Goal: Task Accomplishment & Management: Manage account settings

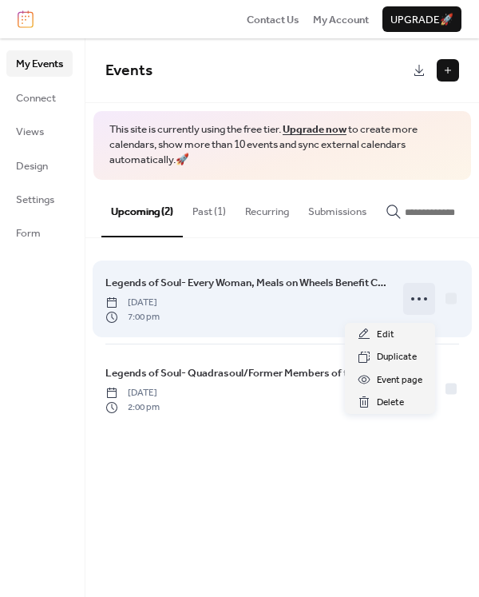
click at [422, 310] on icon at bounding box center [419, 299] width 26 height 26
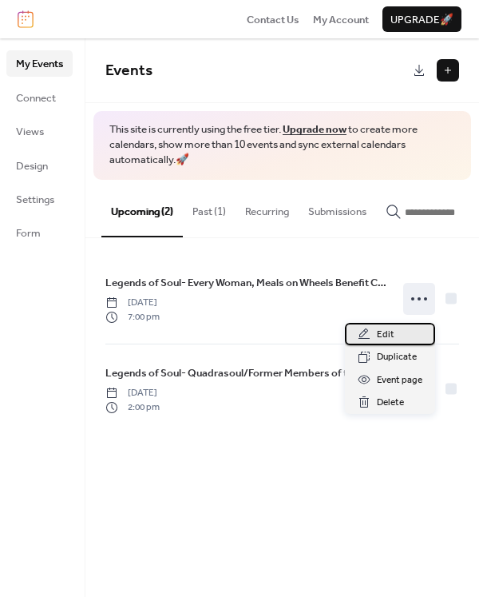
click at [402, 332] on div "Edit" at bounding box center [390, 334] width 90 height 22
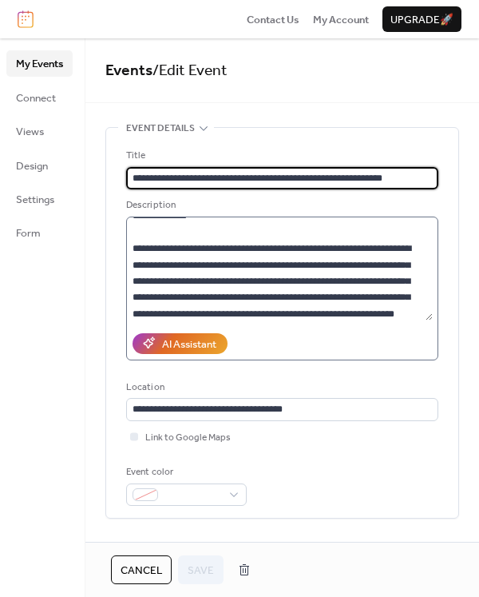
scroll to position [130, 0]
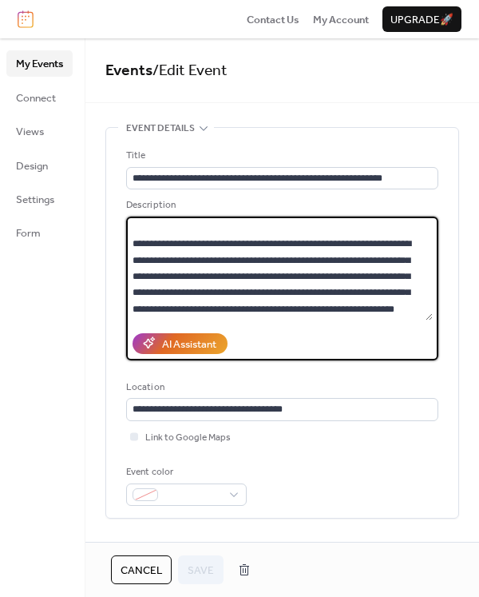
drag, startPoint x: 351, startPoint y: 261, endPoint x: 400, endPoint y: 262, distance: 48.7
click at [400, 262] on textarea at bounding box center [279, 268] width 307 height 104
paste textarea "*"
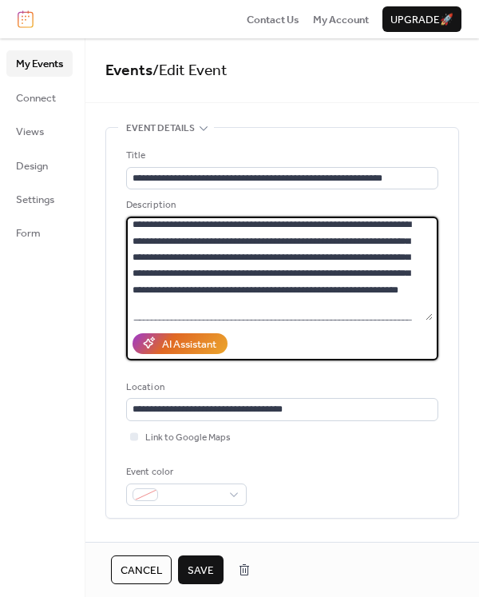
scroll to position [154, 0]
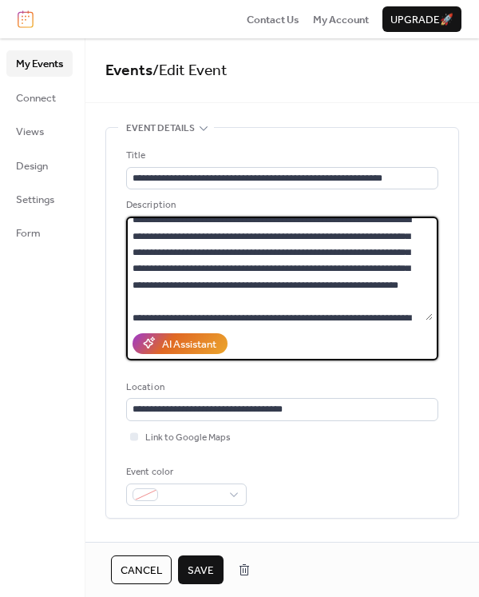
type textarea "**********"
click at [198, 573] on span "Save" at bounding box center [201, 570] width 26 height 16
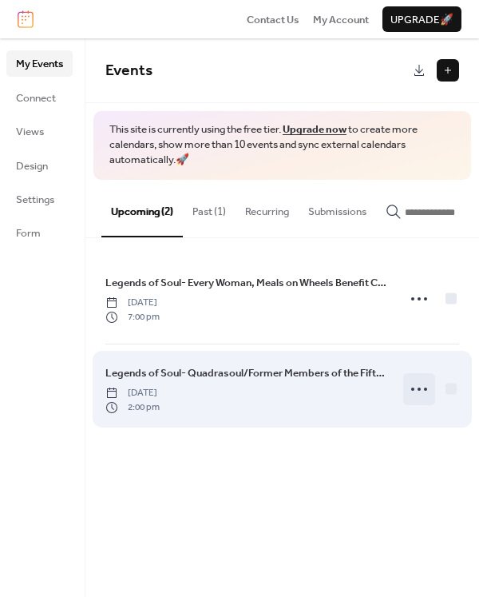
click at [418, 390] on icon at bounding box center [419, 389] width 26 height 26
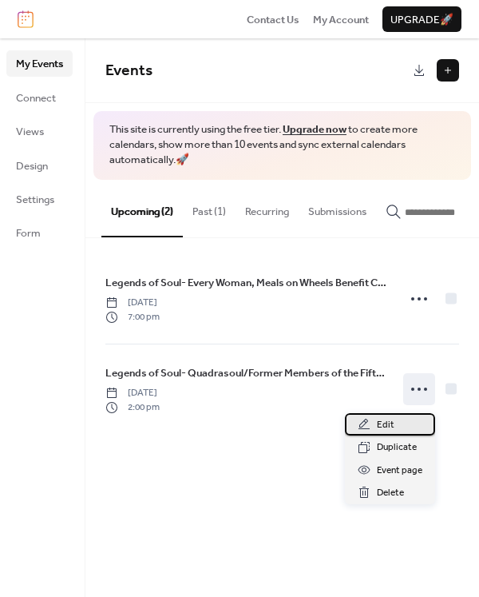
click at [395, 420] on div "Edit" at bounding box center [390, 424] width 90 height 22
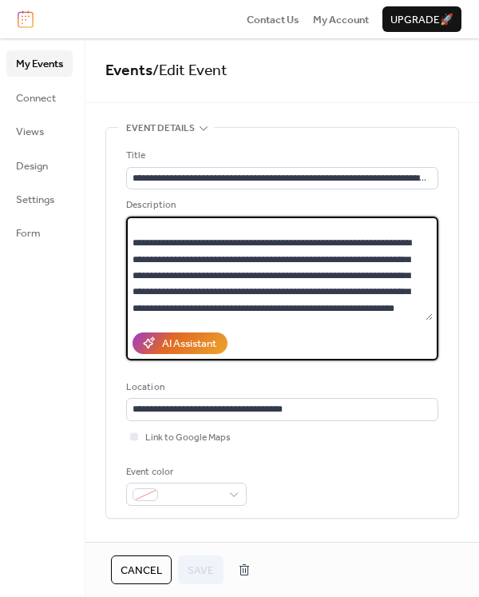
drag, startPoint x: 351, startPoint y: 258, endPoint x: 399, endPoint y: 261, distance: 48.0
click at [399, 261] on textarea at bounding box center [279, 268] width 307 height 104
paste textarea "*"
type textarea "**********"
click at [212, 565] on span "Save" at bounding box center [201, 570] width 26 height 16
